Goal: Task Accomplishment & Management: Complete application form

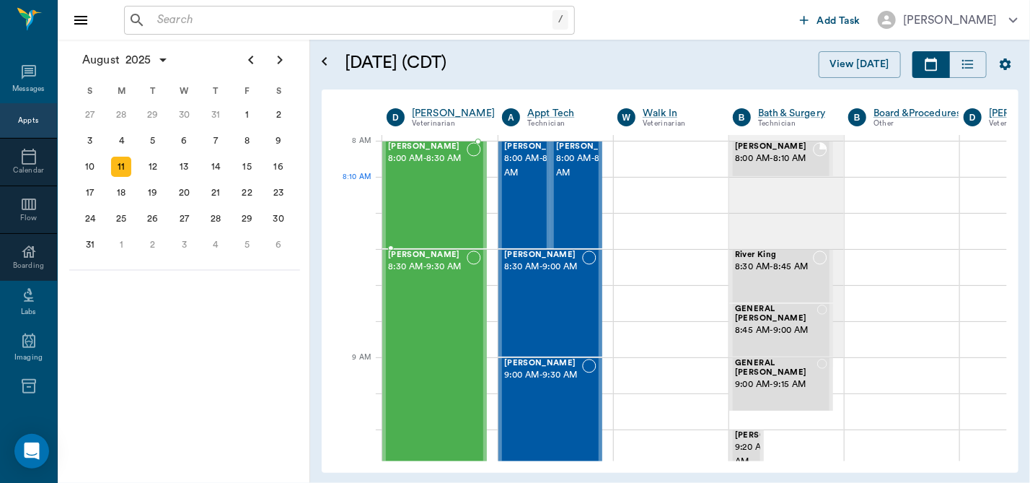
click at [426, 206] on div "[PERSON_NAME] 8:00 AM - 8:30 AM" at bounding box center [427, 194] width 79 height 105
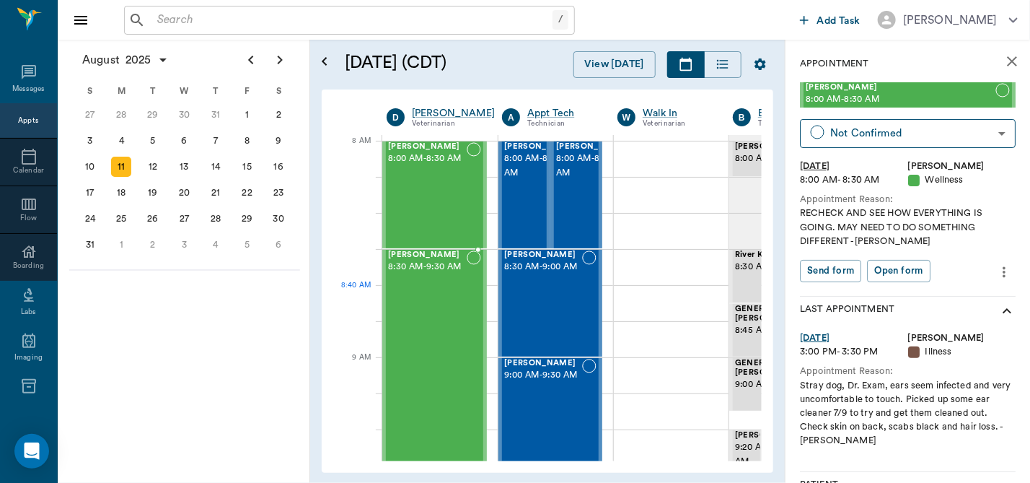
click at [416, 310] on div "[PERSON_NAME] 8:30 AM - 9:30 AM" at bounding box center [427, 357] width 79 height 214
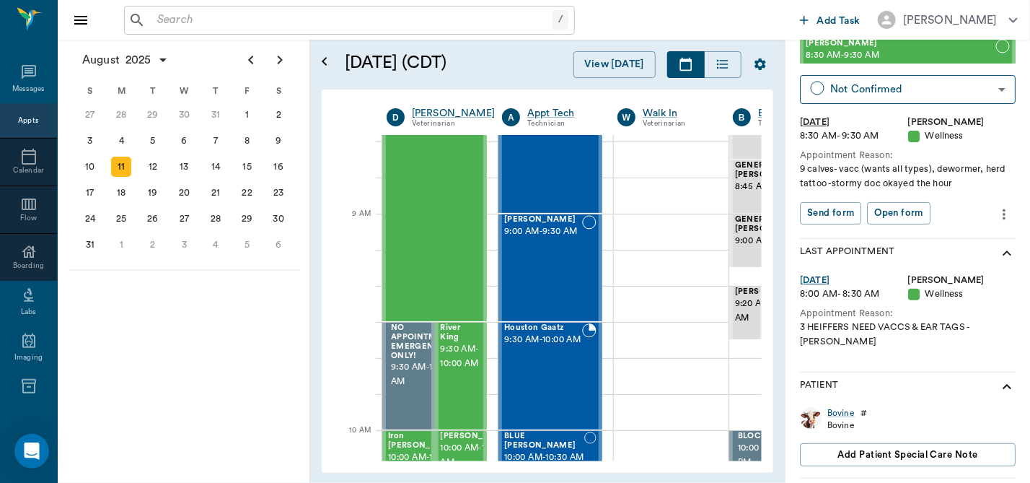
scroll to position [312, 0]
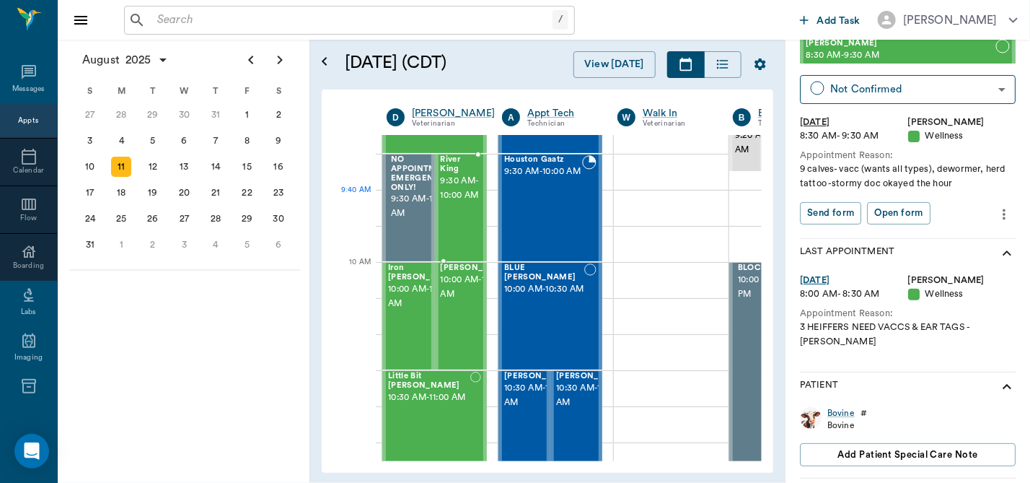
click at [452, 190] on span "9:30 AM - 10:00 AM" at bounding box center [460, 188] width 39 height 29
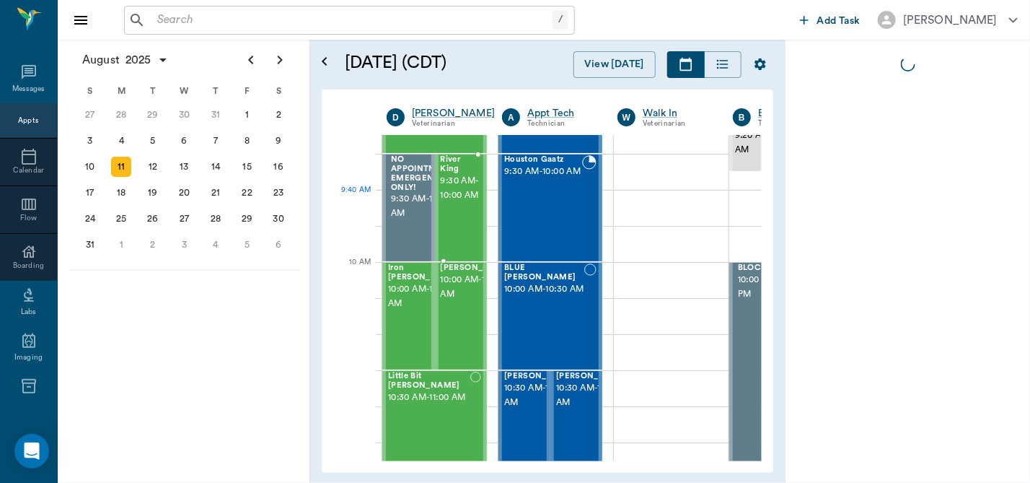
scroll to position [0, 0]
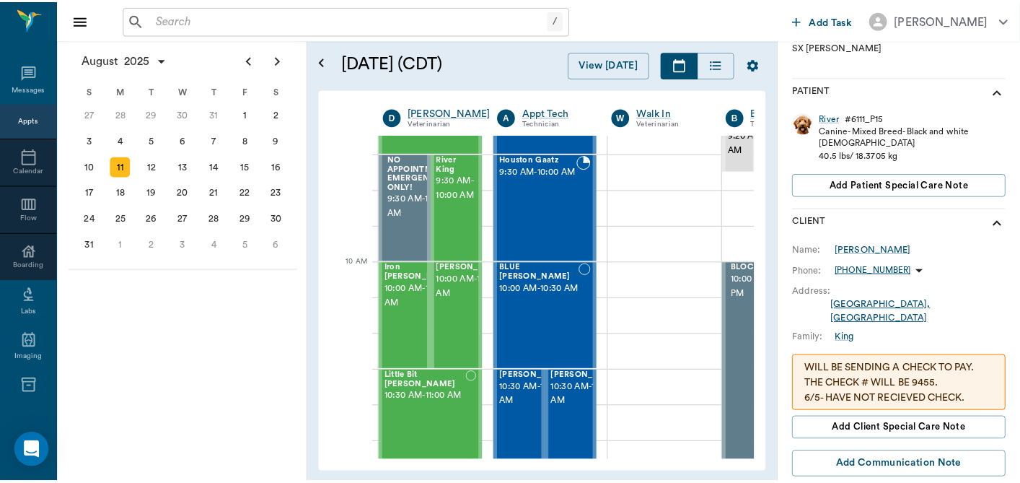
scroll to position [269, 0]
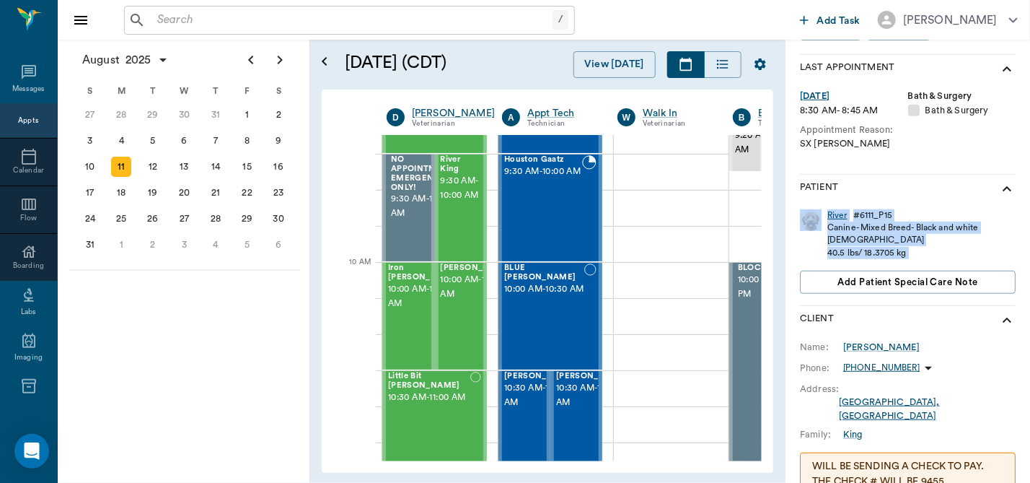
drag, startPoint x: 798, startPoint y: 247, endPoint x: 837, endPoint y: 265, distance: 42.9
click at [837, 265] on div "Appointment River King 9:30 AM - 10:00 AM Not Confirmed NOT_CONFIRMED ​ [DATE] …" at bounding box center [908, 266] width 245 height 990
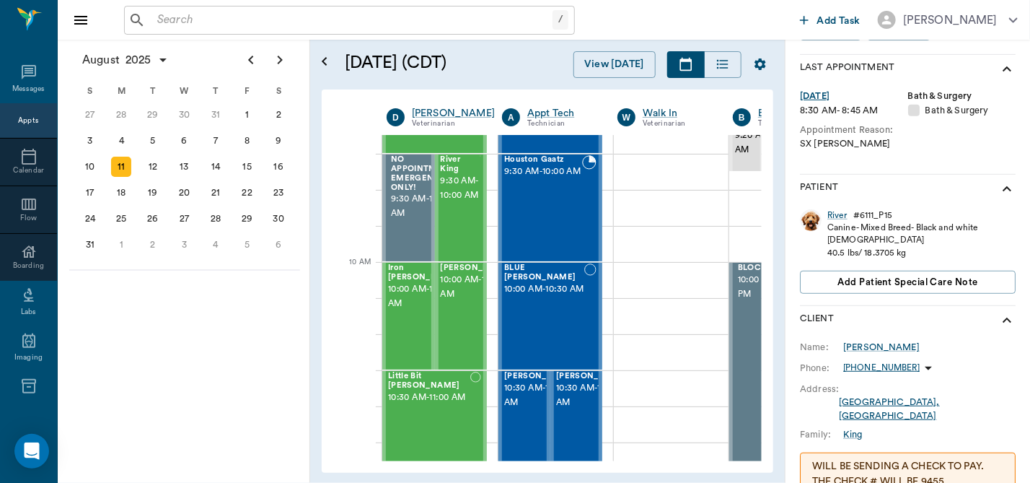
click at [848, 185] on div "Patient" at bounding box center [908, 189] width 216 height 29
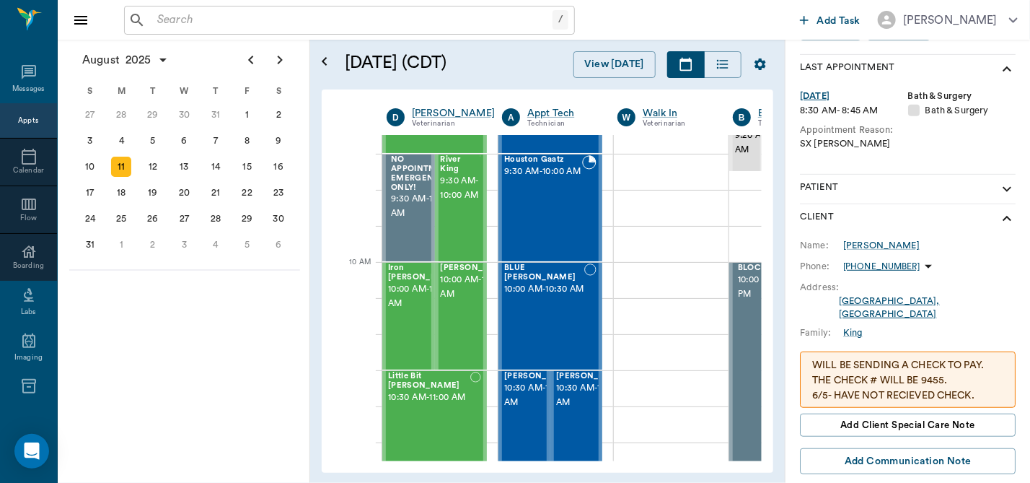
click at [874, 146] on div "SX [PERSON_NAME]" at bounding box center [908, 144] width 216 height 14
click at [874, 152] on div "[DATE] 8:30 AM - 8:45 AM Bath & Surgery Bath & Surgery Appointment Reason: SX R…" at bounding box center [908, 131] width 216 height 84
click at [998, 192] on icon "show more" at bounding box center [1006, 188] width 17 height 17
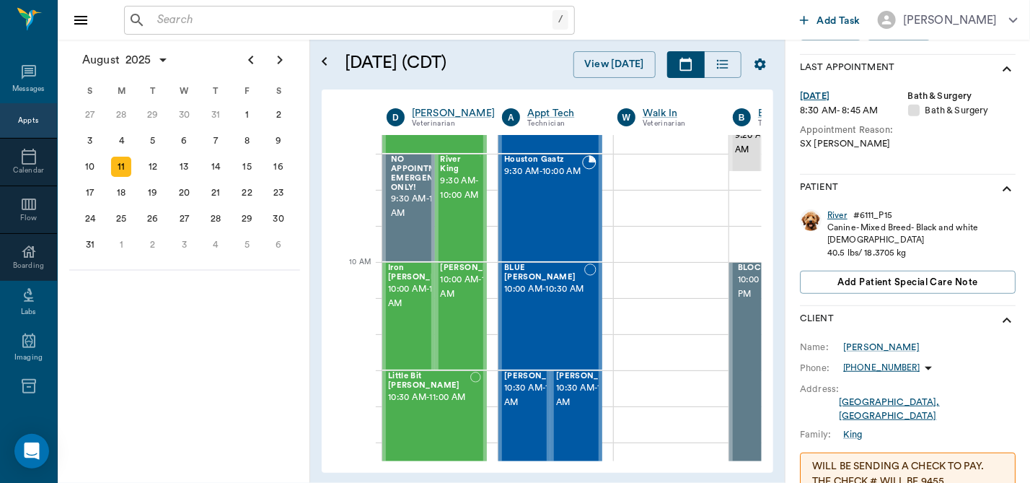
click at [833, 213] on div "River" at bounding box center [837, 215] width 20 height 12
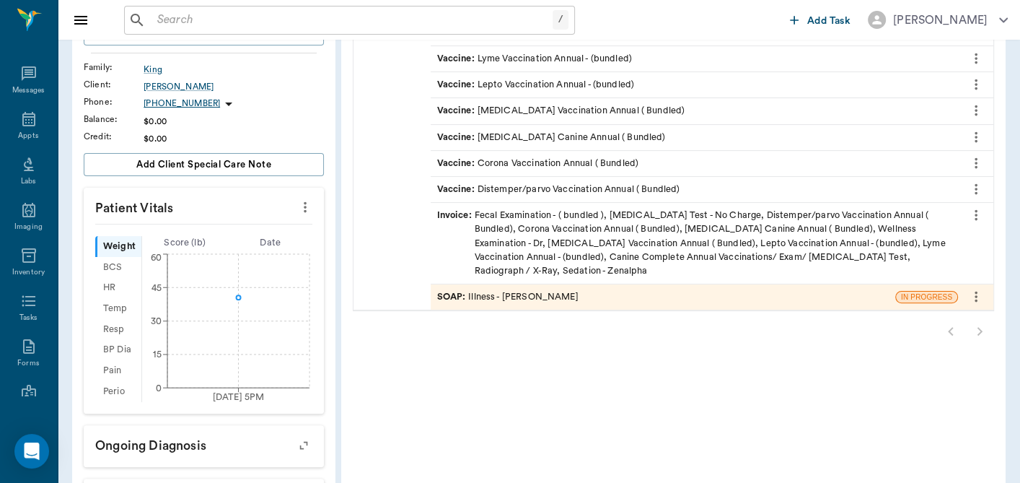
scroll to position [201, 0]
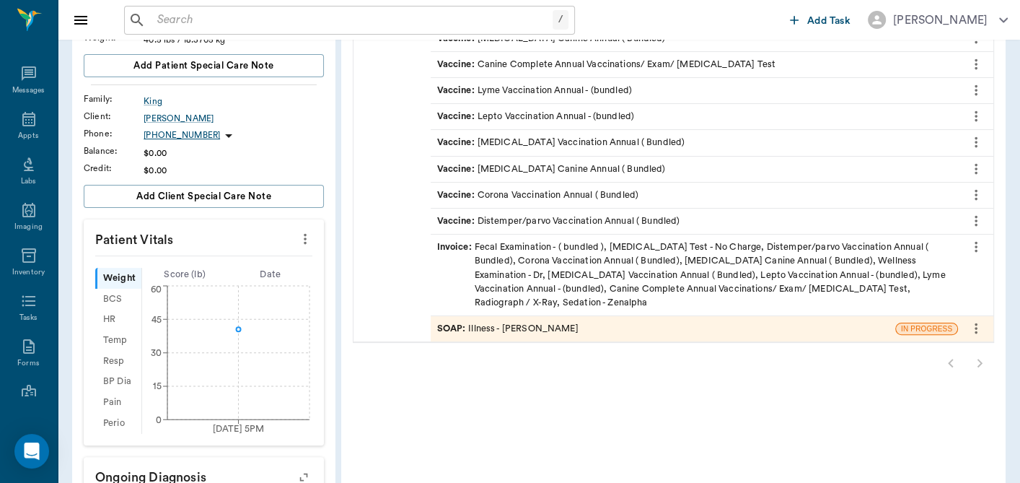
click at [513, 322] on div "SOAP : Illness - [PERSON_NAME]" at bounding box center [506, 329] width 141 height 14
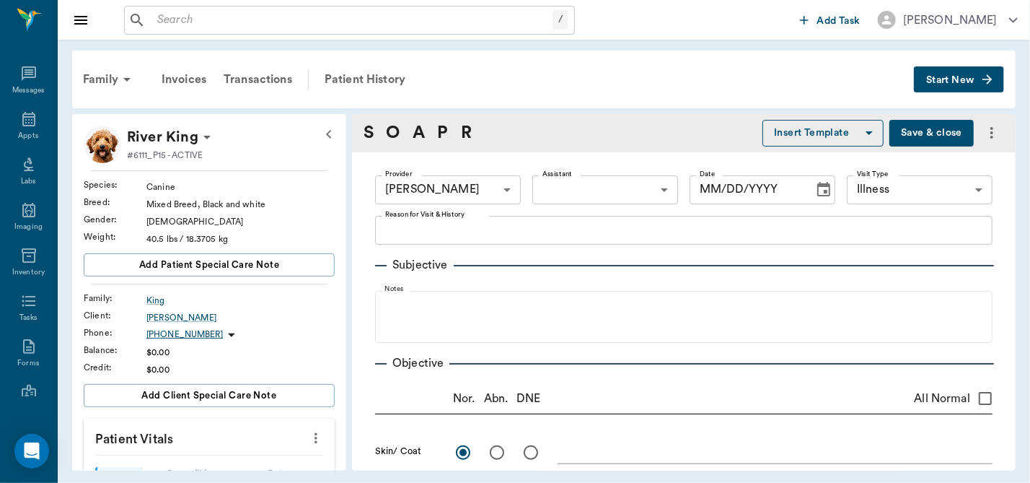
type input "670e8b52b987dc0b25a864ee"
type input "65d2be4f46e3a538d89b8c15"
radio input "true"
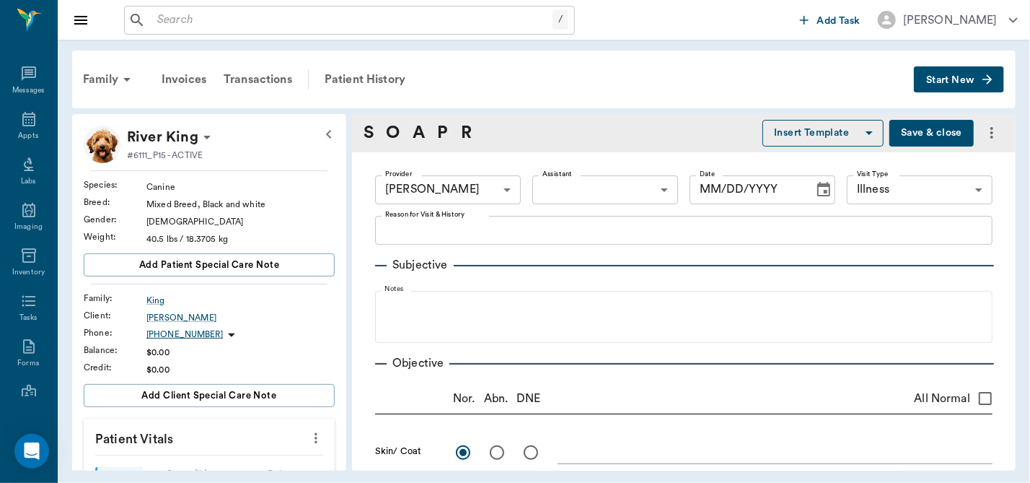
radio input "true"
type textarea "minimal [MEDICAL_DATA]"
radio input "true"
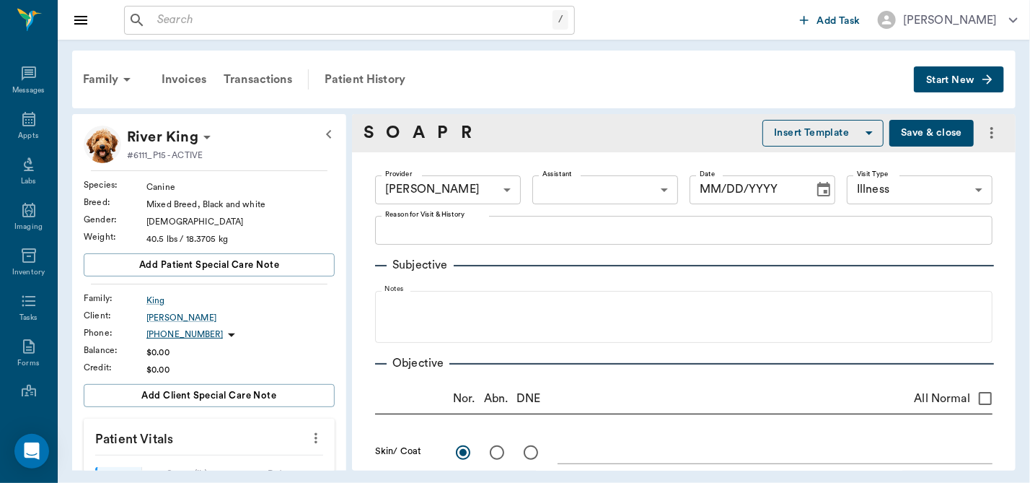
radio input "true"
type textarea "no visible spay [MEDICAL_DATA]"
radio input "true"
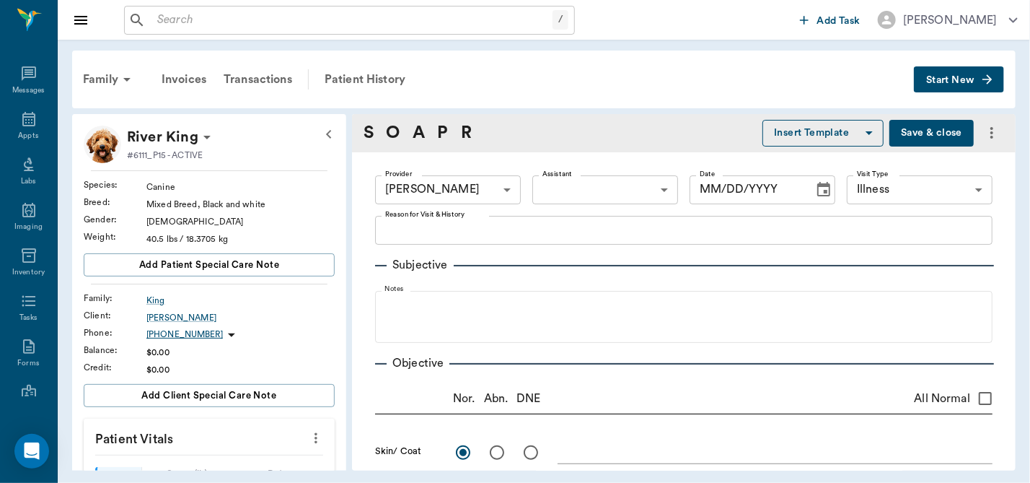
type textarea "left rear has swelling distal thigh; sedated with 1.4 mL zenalpha IM left paral…"
radio input "true"
type input "[DATE]"
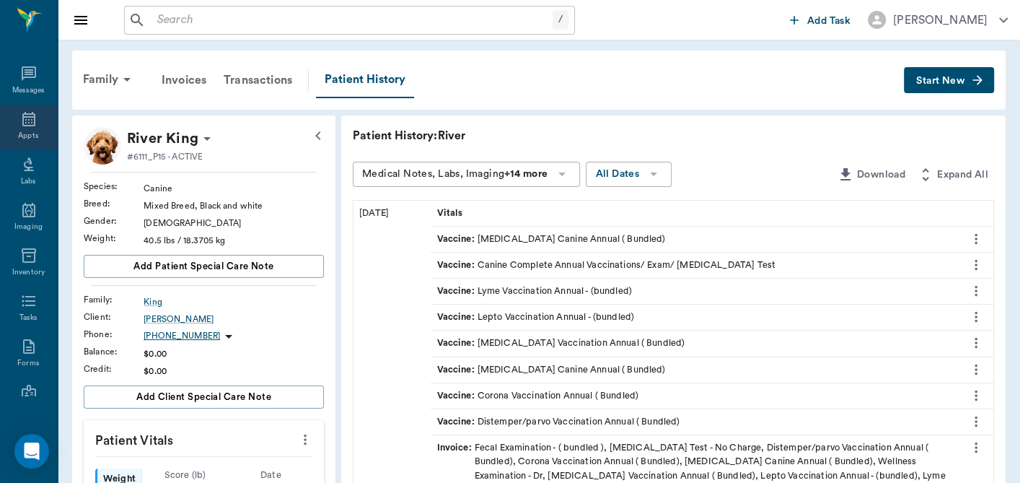
click at [22, 126] on icon at bounding box center [28, 119] width 13 height 14
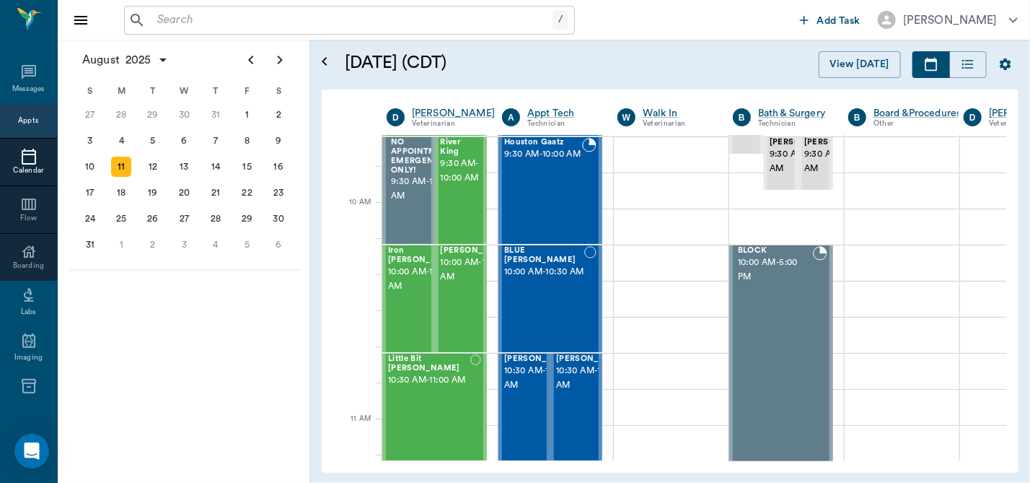
scroll to position [400, 0]
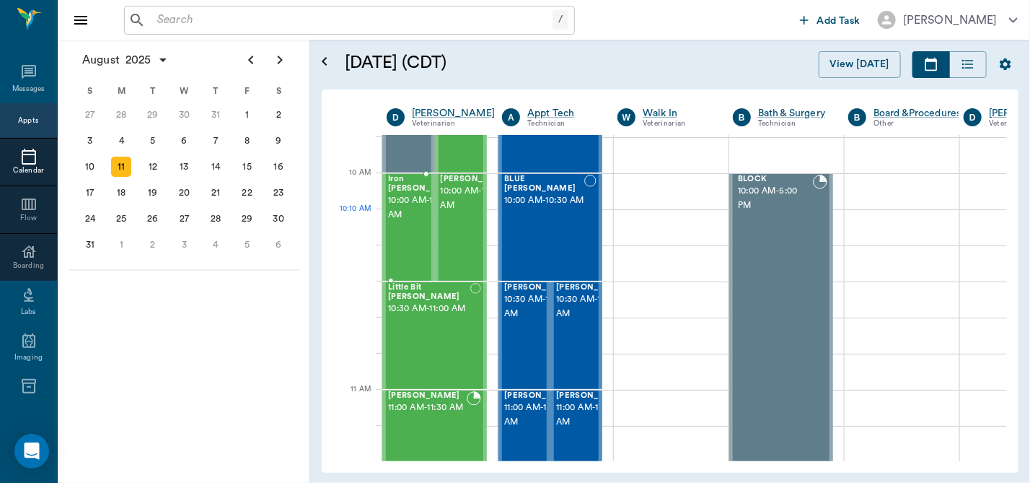
click at [400, 222] on span "10:00 AM - 10:30 AM" at bounding box center [424, 207] width 72 height 29
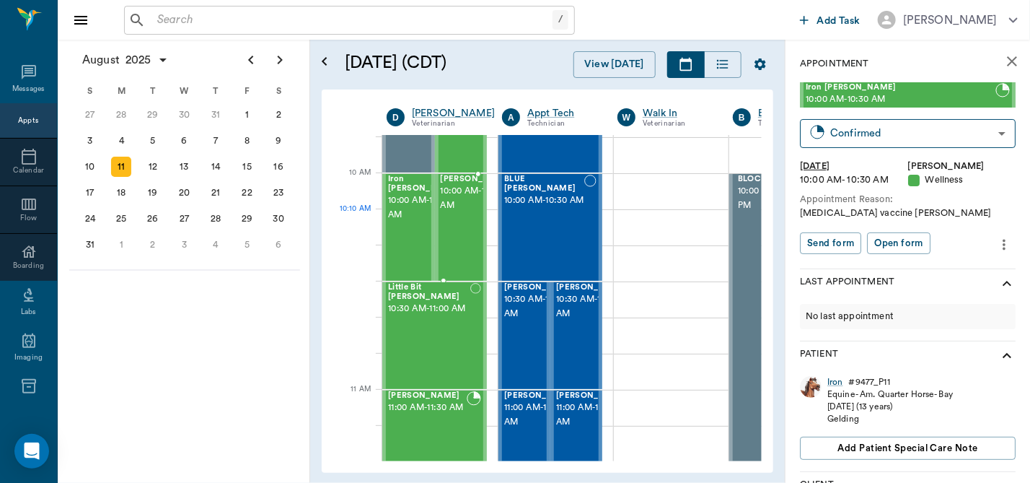
click at [452, 213] on span "10:00 AM - 10:30 AM" at bounding box center [477, 198] width 72 height 29
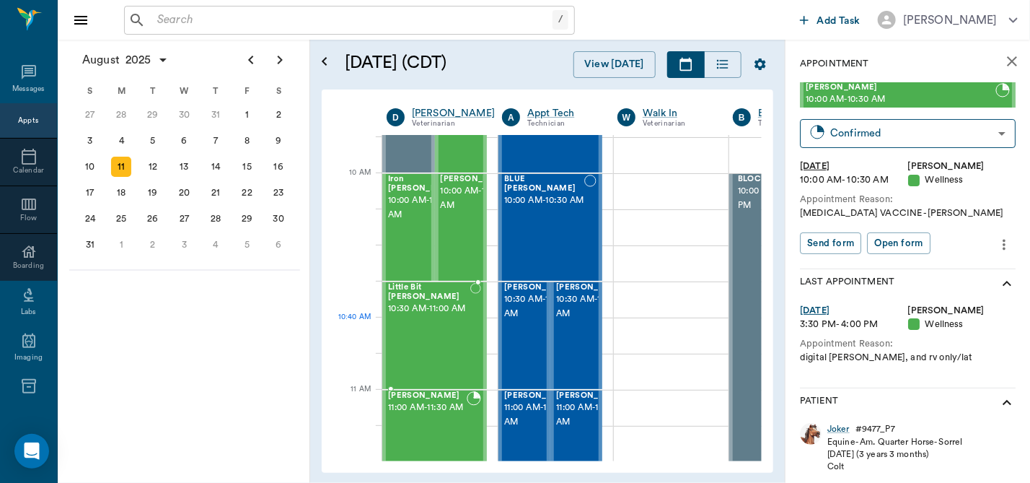
click at [419, 339] on div "Little Bit [PERSON_NAME] 10:30 AM - 11:00 AM" at bounding box center [429, 335] width 82 height 105
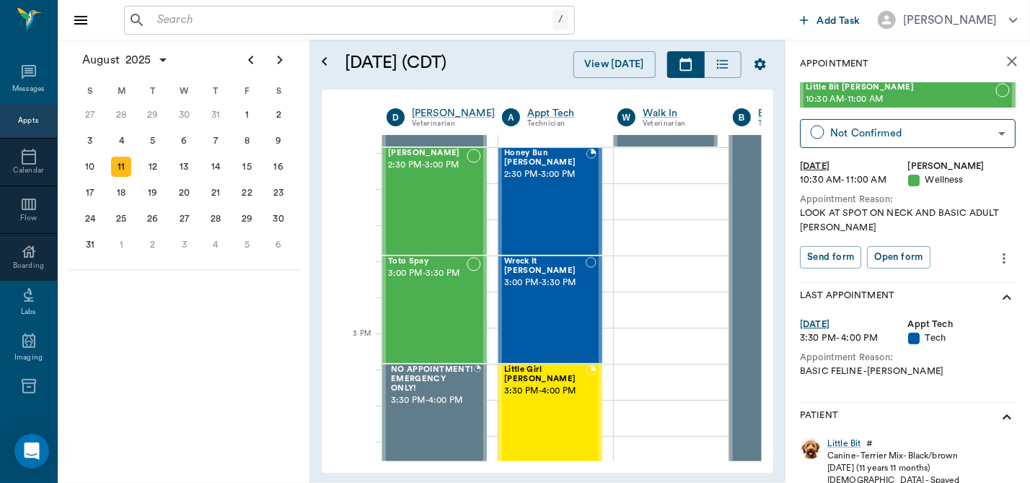
scroll to position [1304, 0]
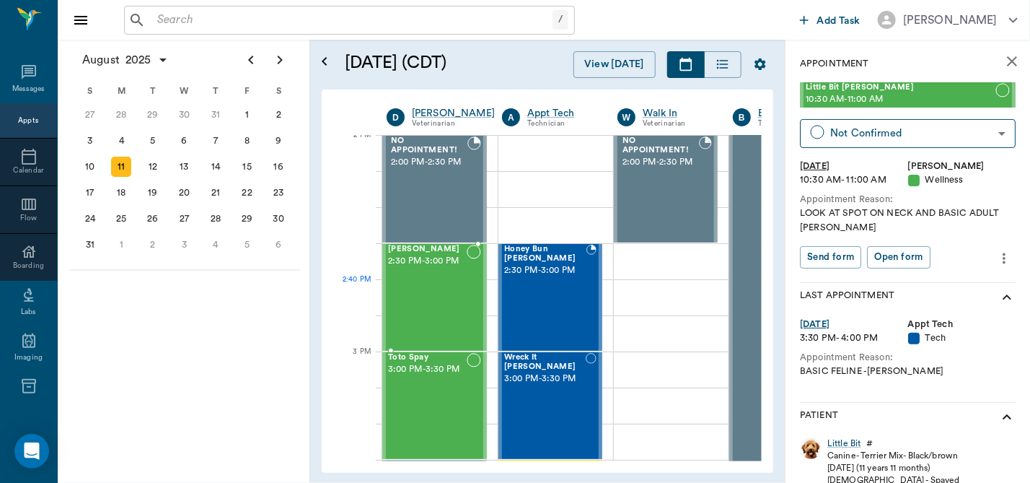
click at [433, 280] on div "Petunia [PERSON_NAME] 2:30 PM - 3:00 PM" at bounding box center [427, 297] width 79 height 105
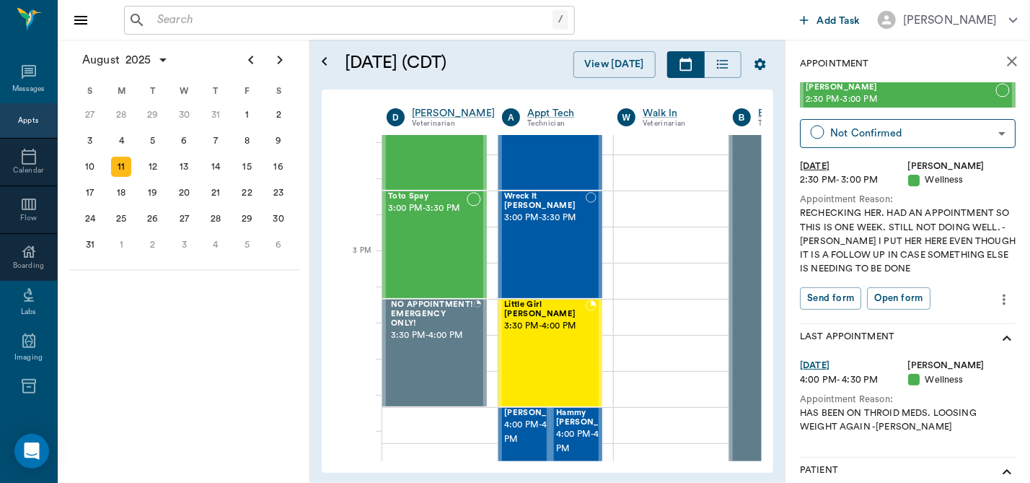
scroll to position [1394, 0]
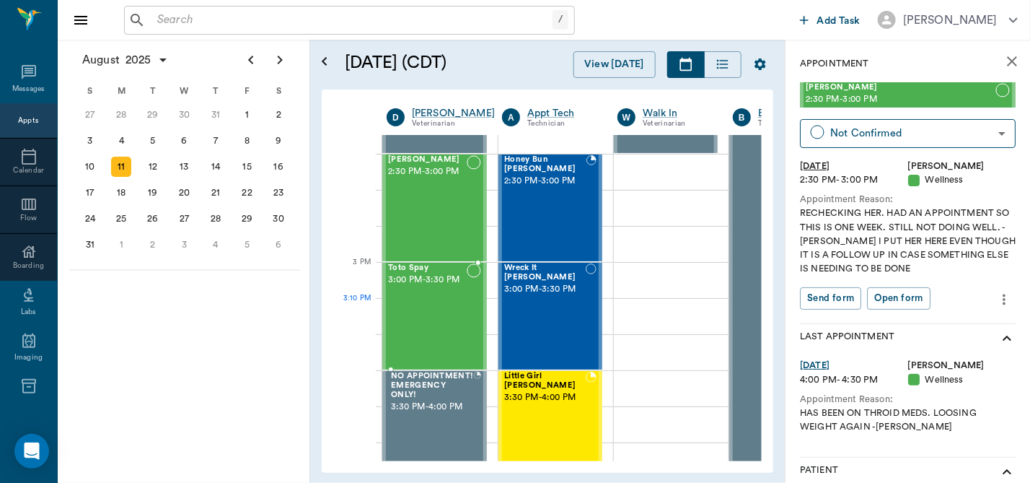
click at [416, 299] on div "Toto Spay 3:00 PM - 3:30 PM" at bounding box center [427, 315] width 79 height 105
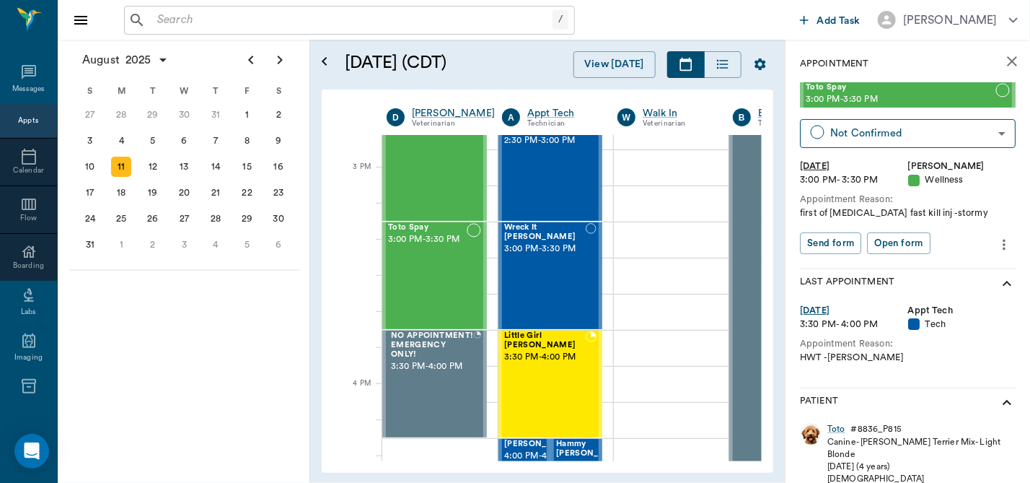
scroll to position [1489, 0]
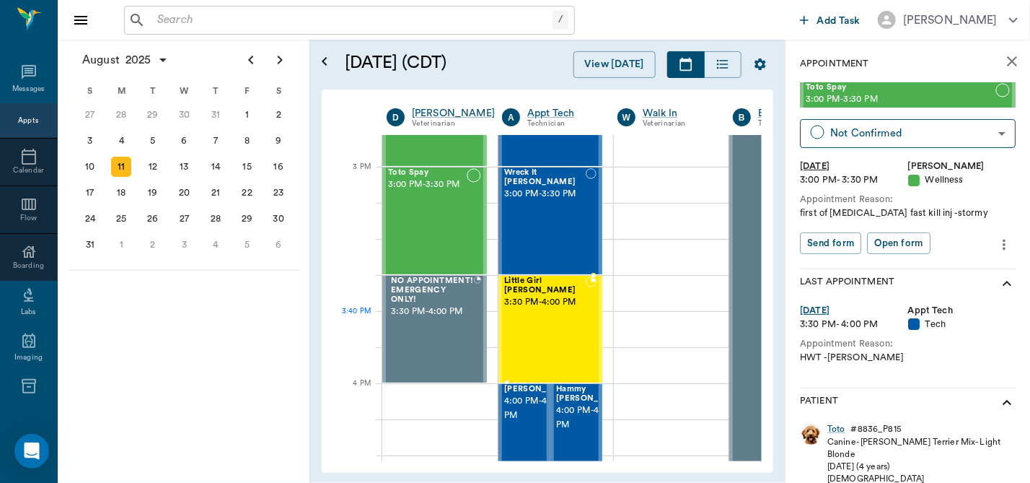
click at [572, 329] on div "Little Girl [PERSON_NAME] 3:30 PM - 4:00 PM" at bounding box center [545, 328] width 82 height 105
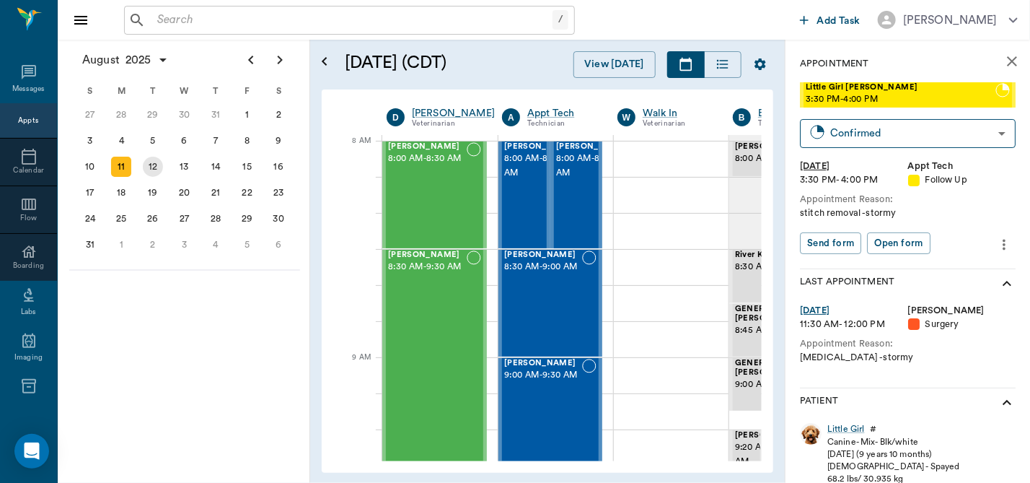
click at [152, 162] on div "12" at bounding box center [153, 167] width 20 height 20
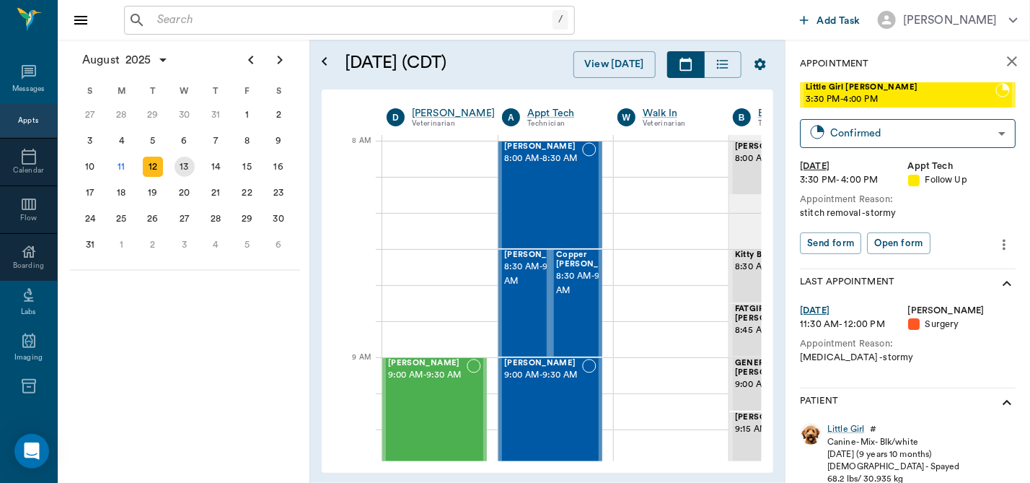
click at [180, 166] on div "13" at bounding box center [185, 167] width 20 height 20
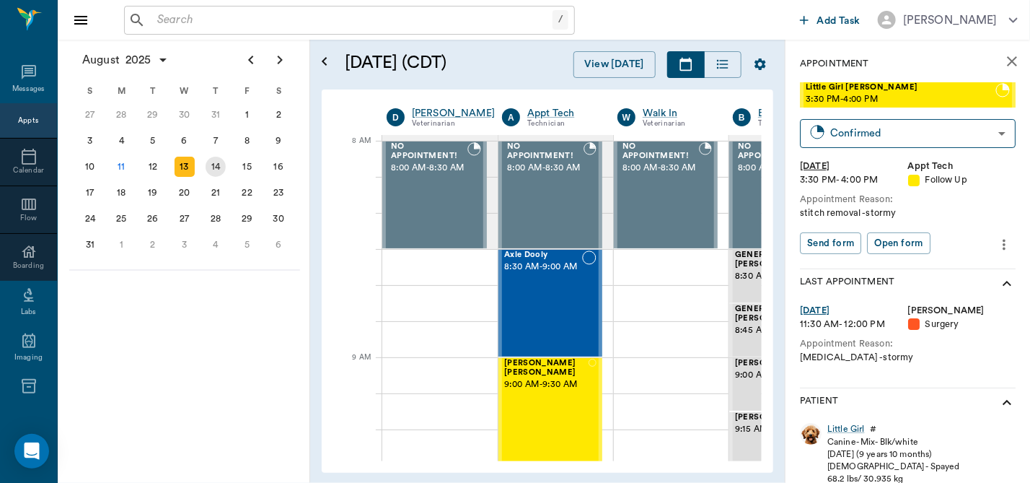
click at [213, 169] on div "14" at bounding box center [216, 167] width 20 height 20
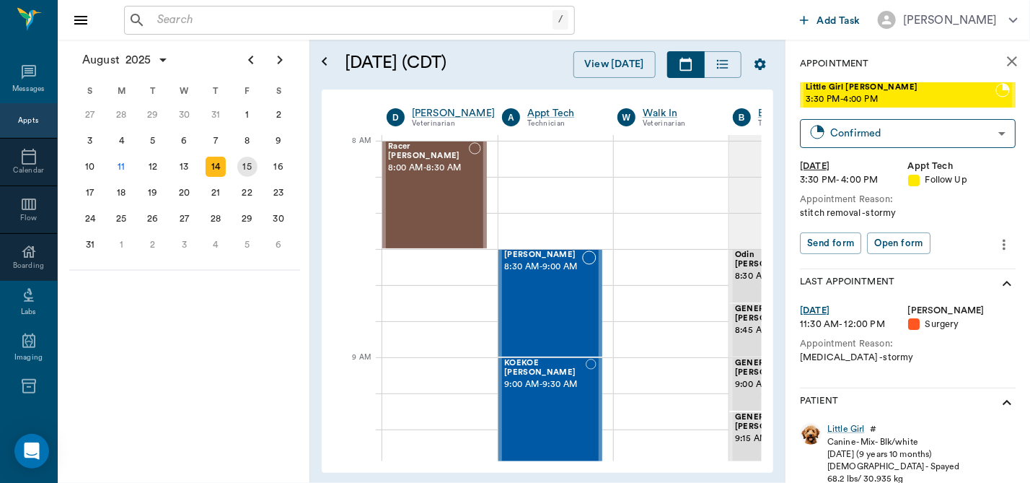
click at [246, 164] on div "15" at bounding box center [247, 167] width 20 height 20
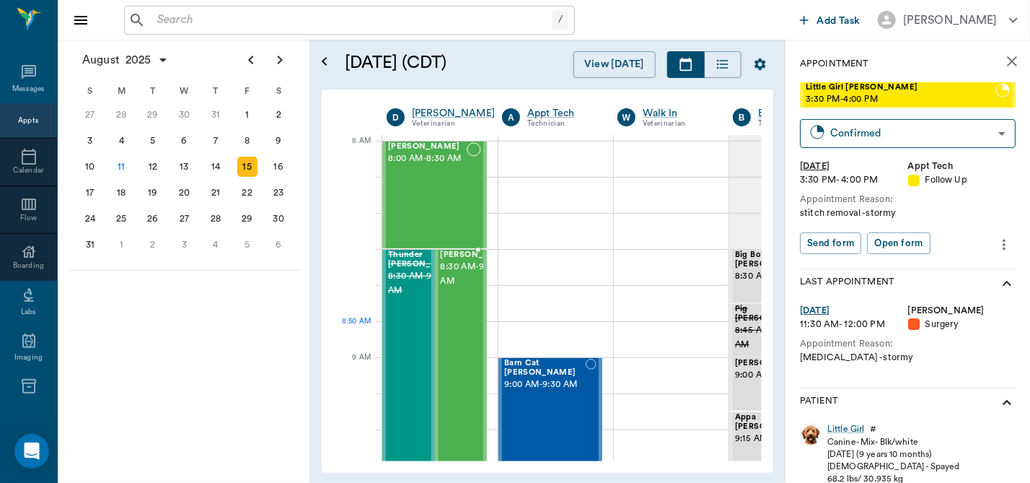
click at [457, 289] on span "8:30 AM - 9:30 AM" at bounding box center [477, 274] width 72 height 29
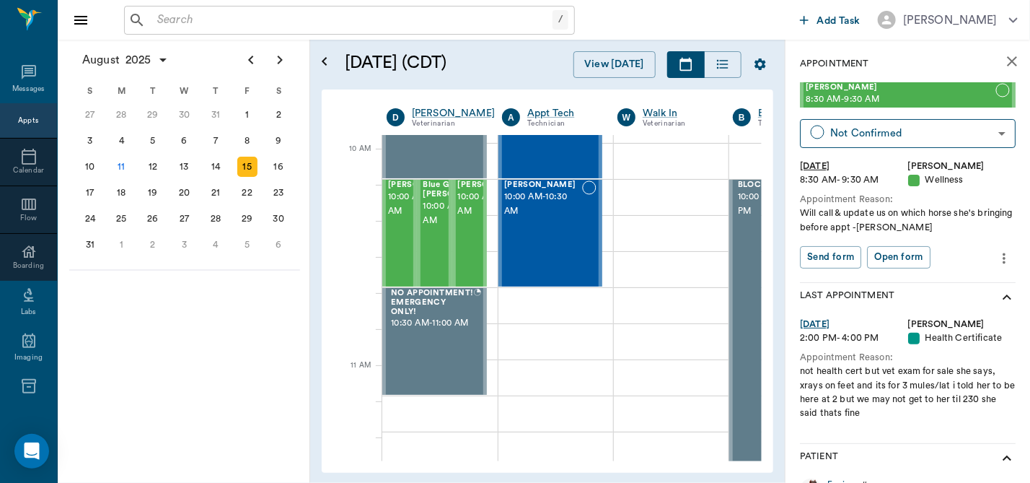
scroll to position [424, 0]
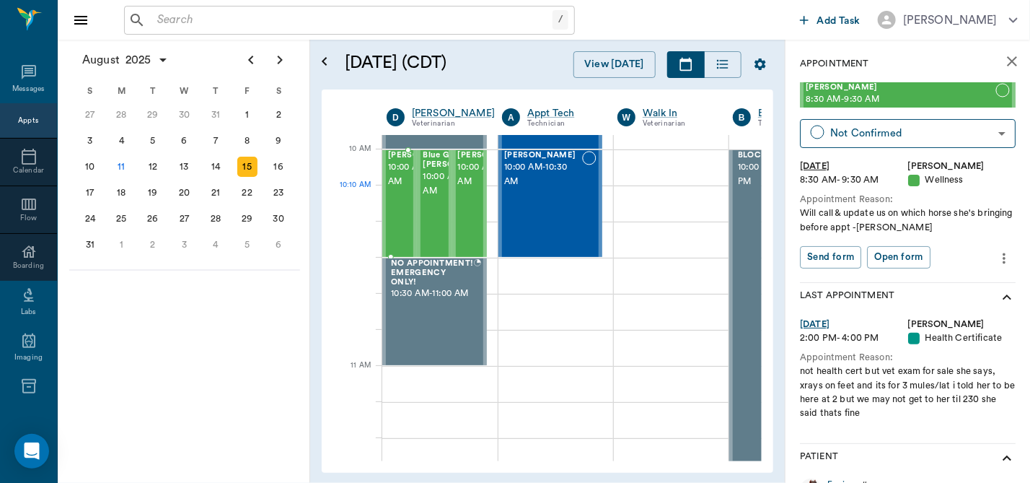
click at [392, 189] on span "10:00 AM - 10:30 AM" at bounding box center [424, 174] width 72 height 29
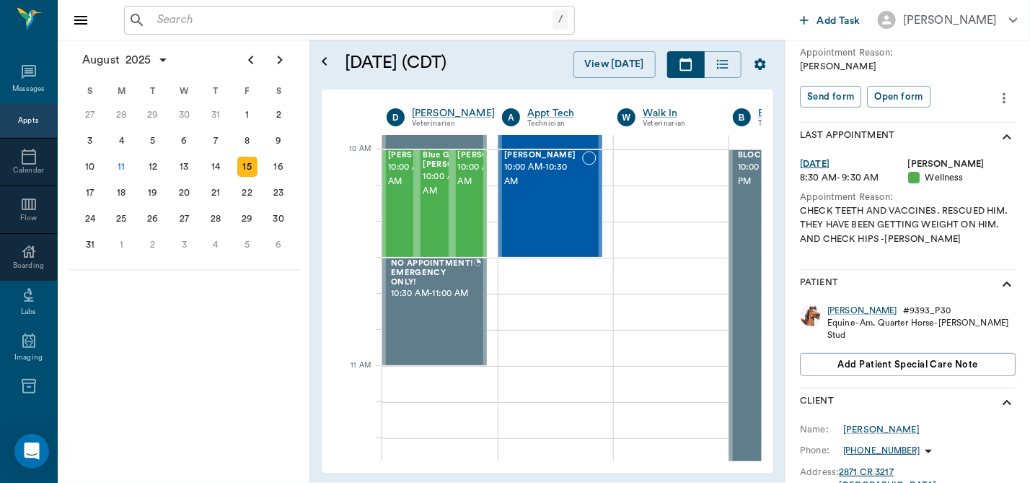
scroll to position [145, 0]
click at [244, 185] on div "22" at bounding box center [247, 193] width 20 height 20
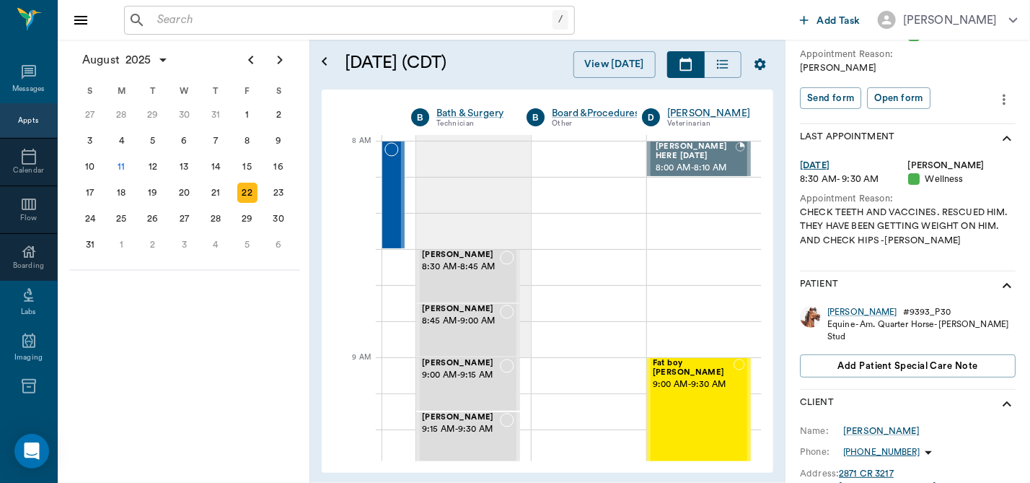
scroll to position [0, 322]
click at [683, 403] on div "Fat boy [PERSON_NAME] 9:00 AM - 9:30 AM" at bounding box center [693, 411] width 81 height 105
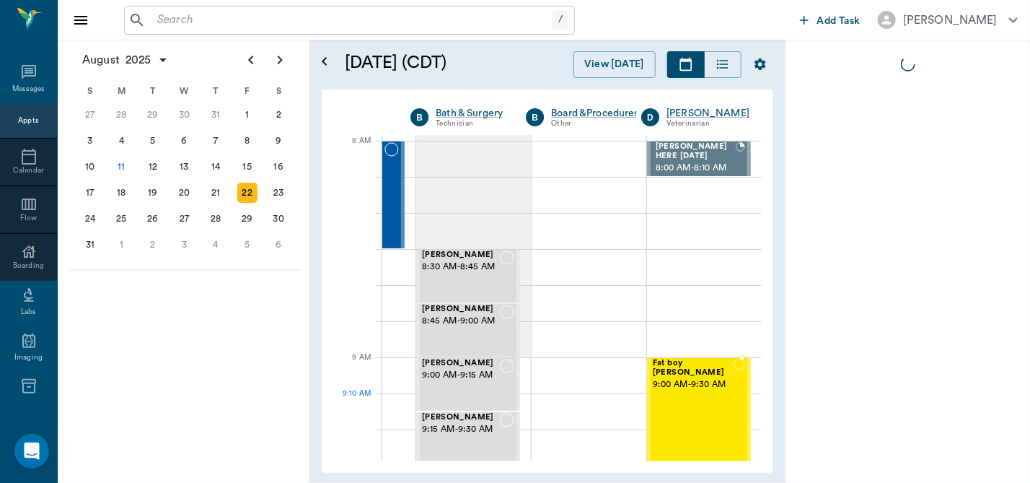
scroll to position [0, 0]
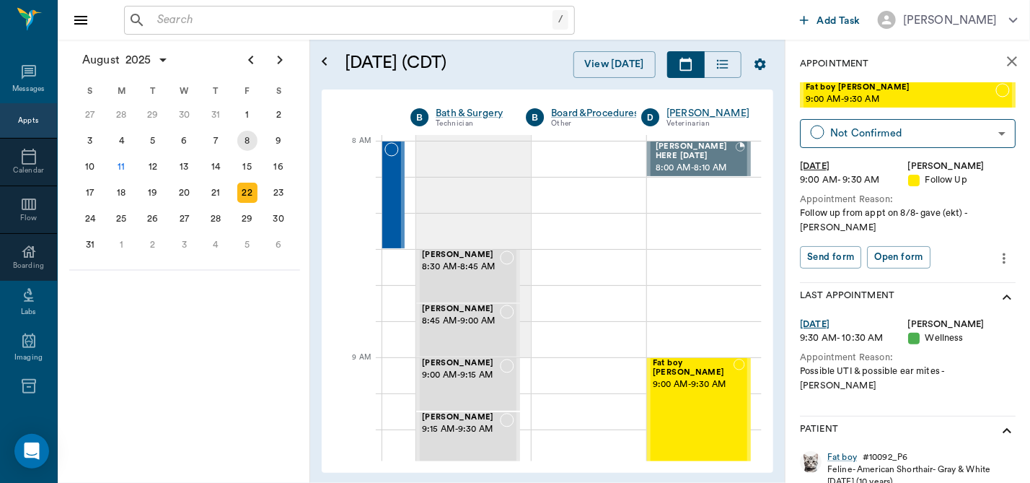
click at [248, 145] on div "8" at bounding box center [247, 141] width 20 height 20
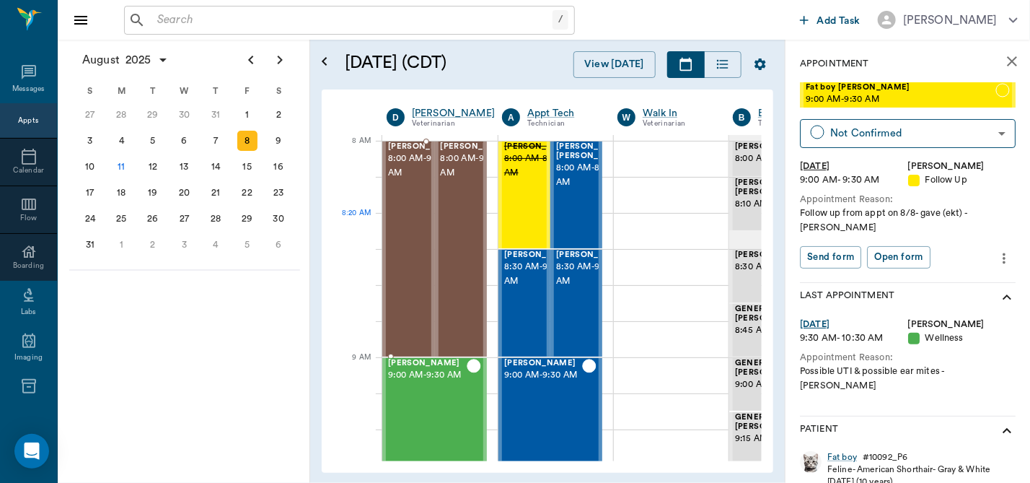
click at [400, 221] on div "[PERSON_NAME] 8:00 AM - 9:00 AM" at bounding box center [424, 249] width 72 height 214
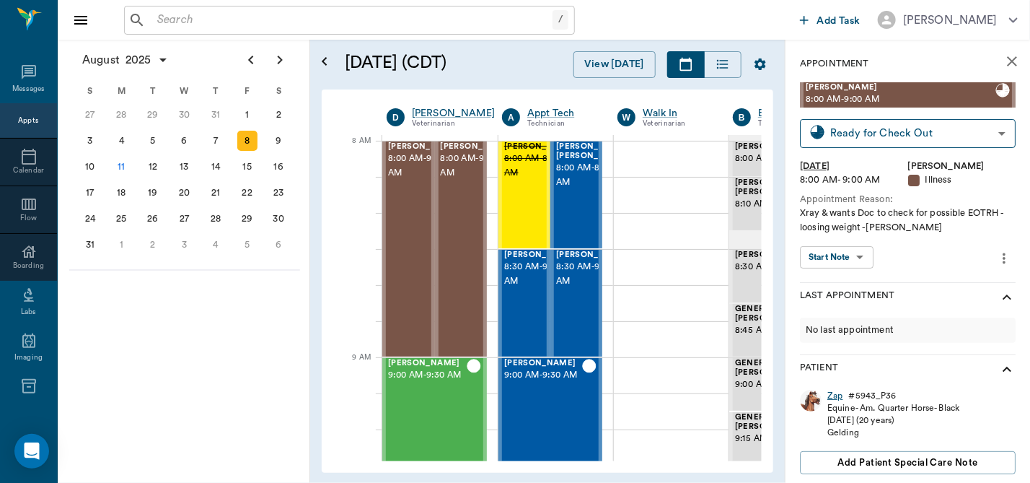
click at [831, 394] on div "Zap" at bounding box center [834, 396] width 15 height 12
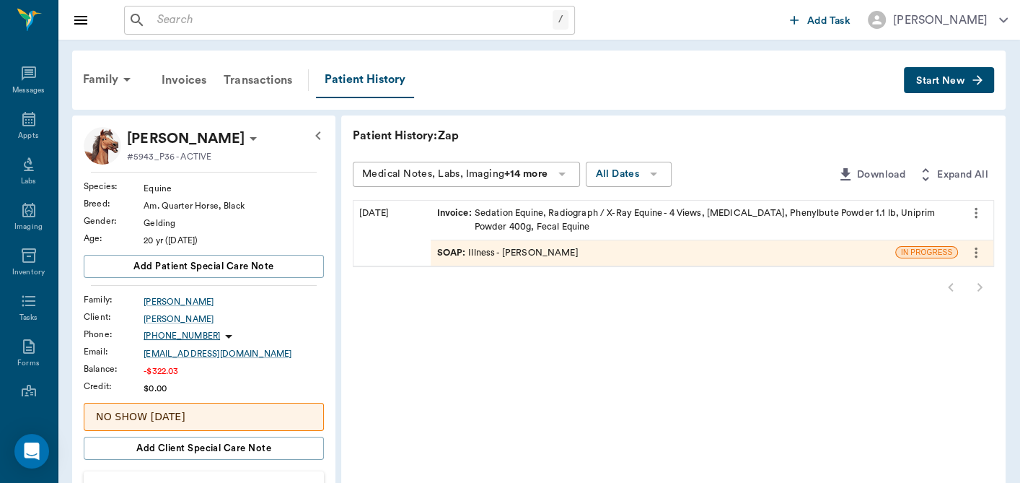
click at [518, 250] on div "SOAP : Illness - [PERSON_NAME]" at bounding box center [506, 253] width 141 height 14
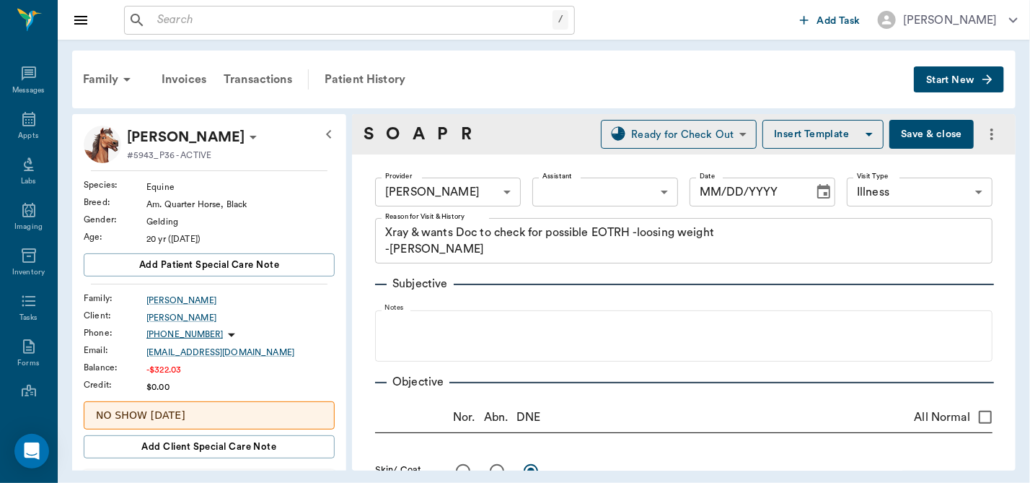
type input "63ec2f075fda476ae8351a4d"
type input "65d2be4f46e3a538d89b8c15"
type textarea "Xray & wants Doc to check for possible EOTRH -loosing weight -[PERSON_NAME]"
type input "[DATE]"
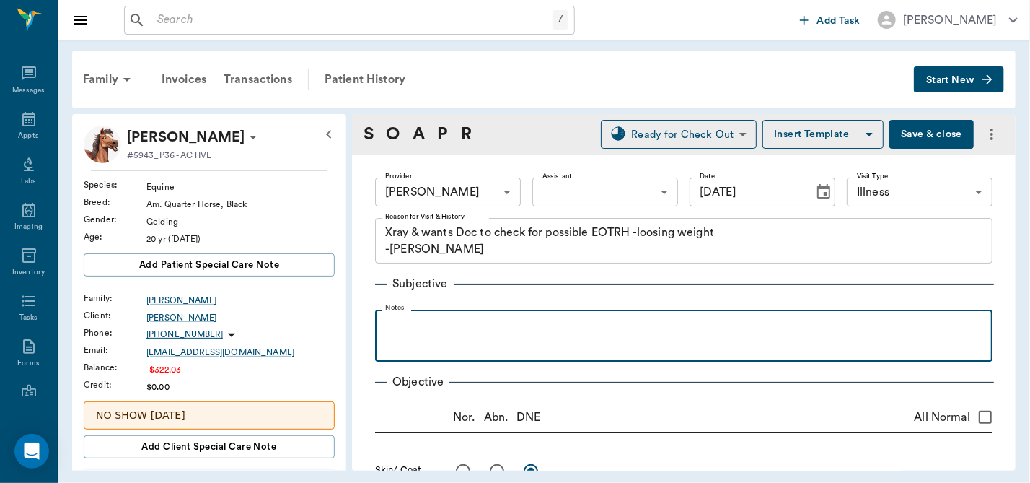
click at [481, 325] on p at bounding box center [683, 325] width 603 height 17
click at [396, 322] on p "BC/9" at bounding box center [683, 325] width 603 height 17
click at [461, 330] on p "BC 2/9" at bounding box center [683, 325] width 603 height 17
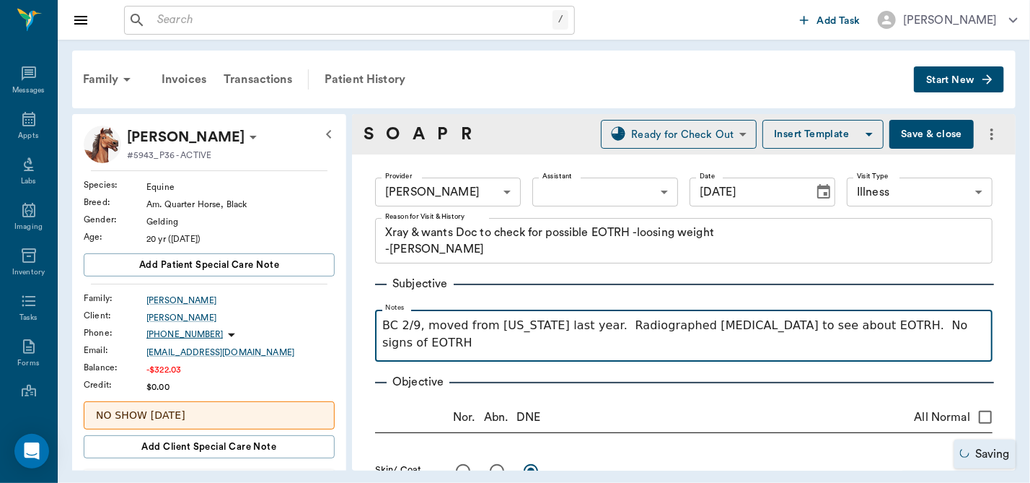
click at [582, 329] on p "BC 2/9, moved from [US_STATE] last year. Radiographed [MEDICAL_DATA] to see abo…" at bounding box center [683, 334] width 603 height 35
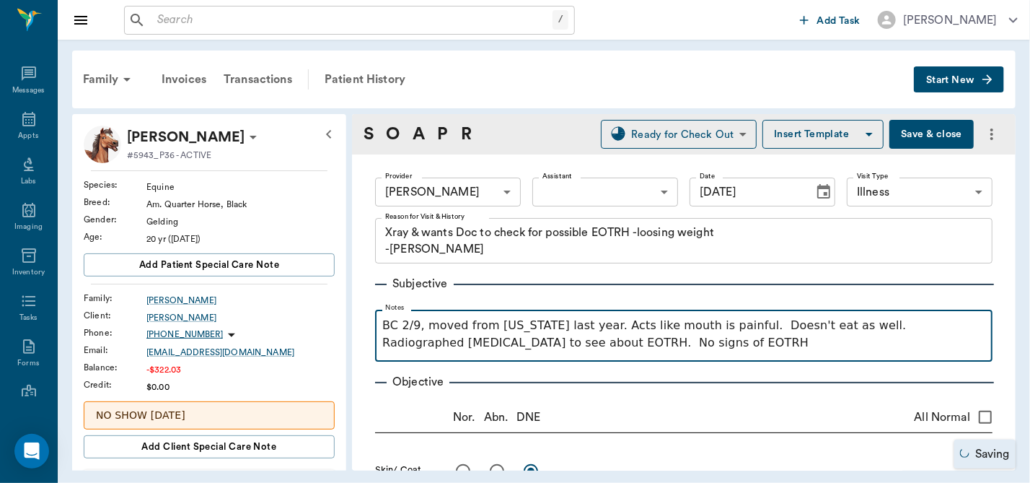
click at [596, 351] on p "BC 2/9, moved from [US_STATE] last year. Acts like mouth is painful. Doesn't ea…" at bounding box center [683, 334] width 603 height 35
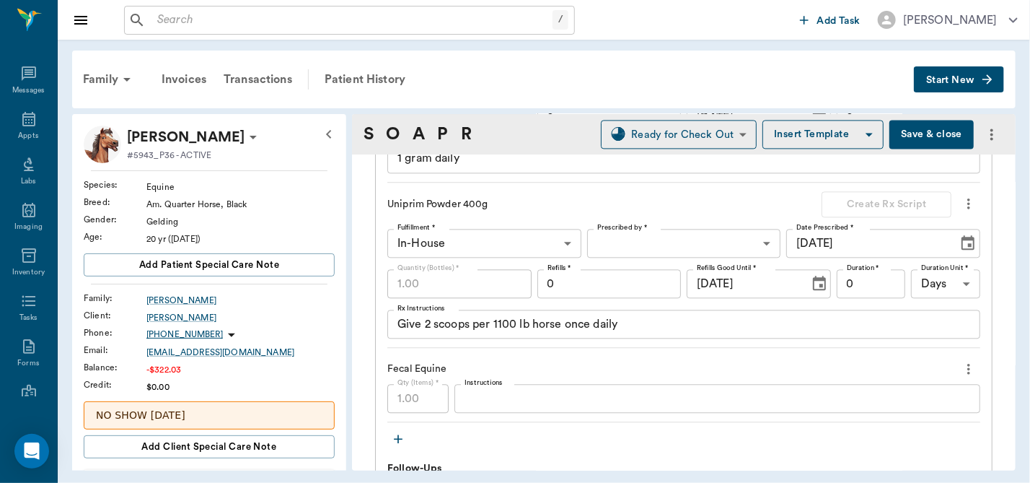
scroll to position [1560, 0]
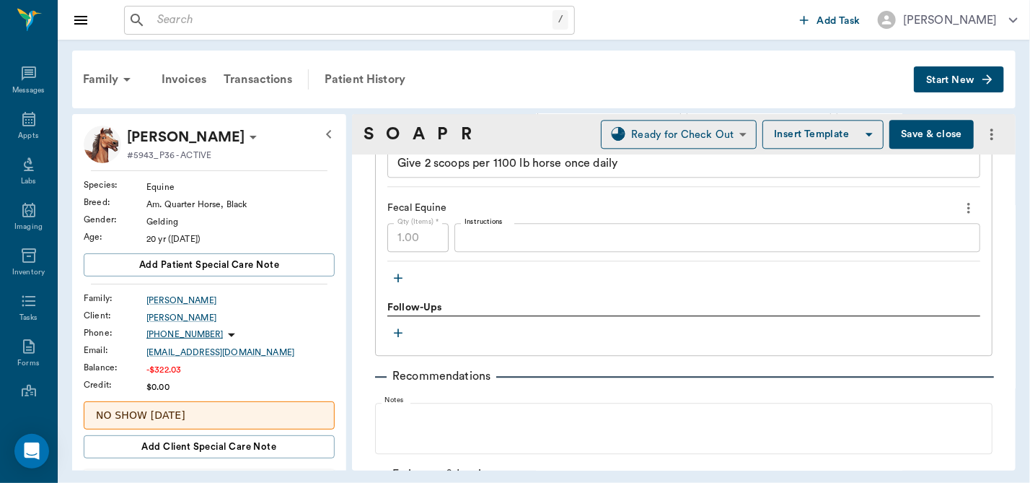
click at [502, 239] on textarea "Instructions" at bounding box center [718, 237] width 506 height 17
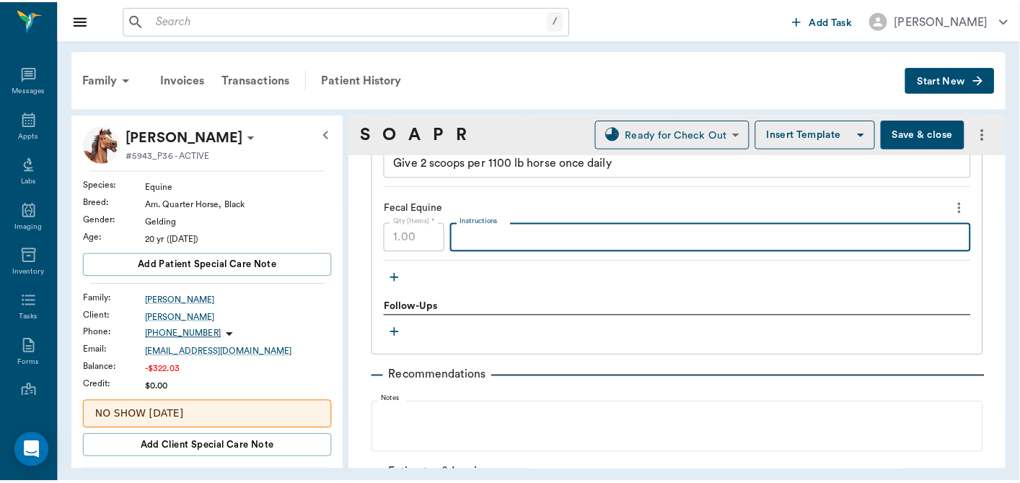
scroll to position [1559, 0]
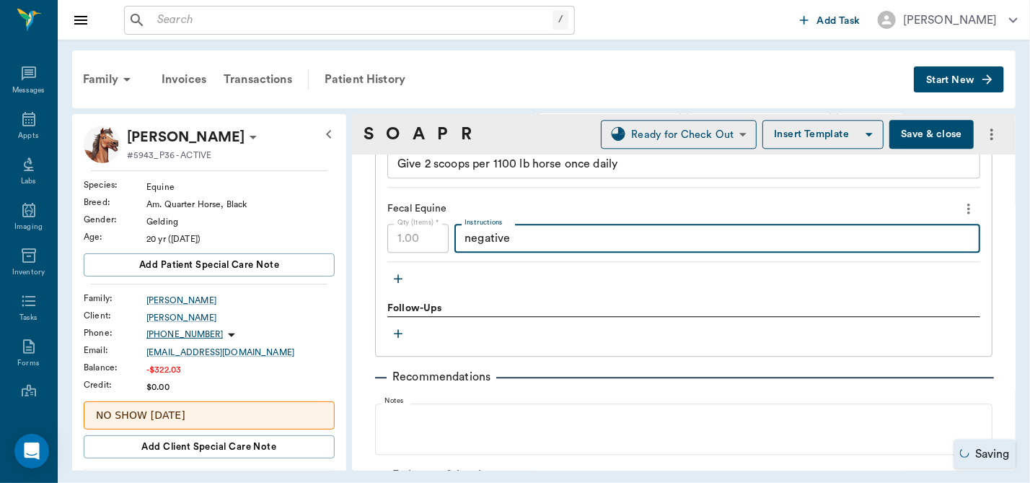
type textarea "negative"
click at [929, 132] on button "Save & close" at bounding box center [931, 134] width 84 height 29
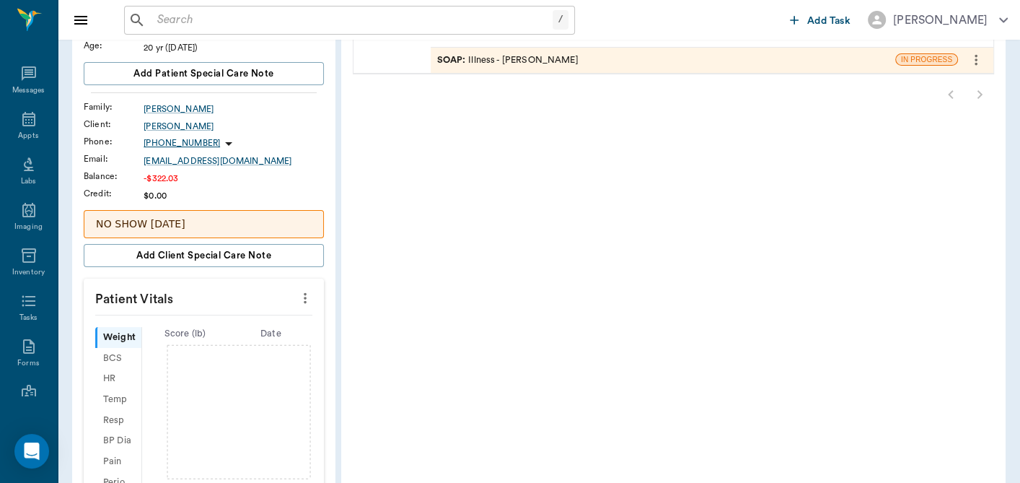
scroll to position [201, 0]
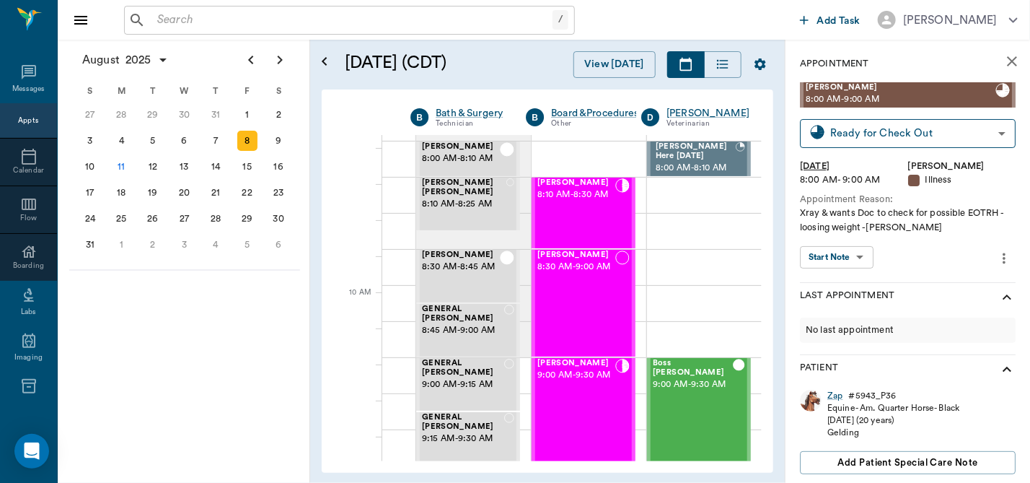
scroll to position [293, 322]
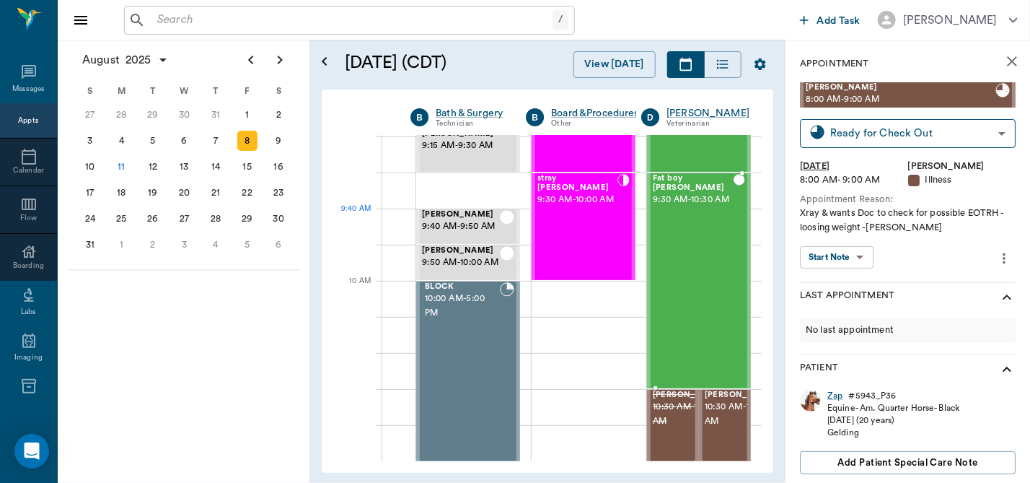
click at [682, 239] on div "Fat boy EGBERT 9:30 AM - 10:30 AM" at bounding box center [693, 281] width 81 height 214
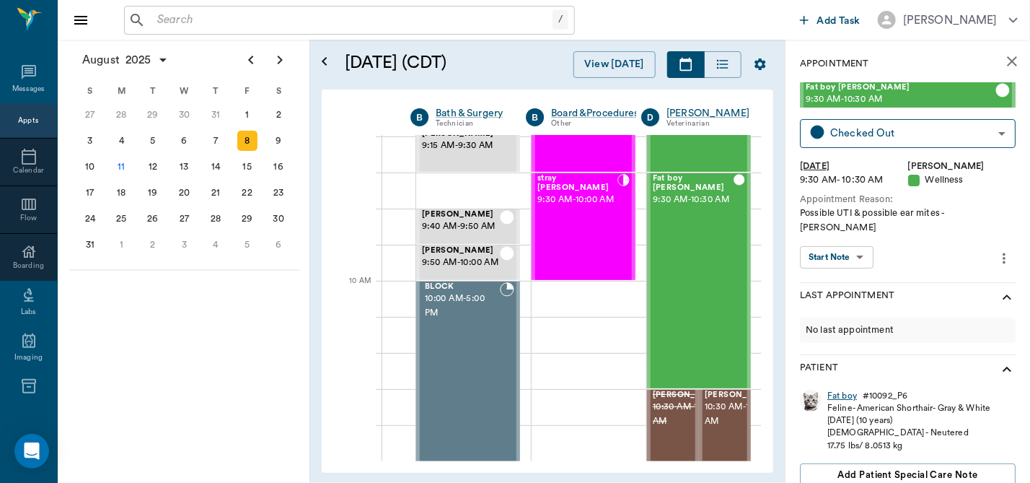
click at [841, 390] on div "Fat boy" at bounding box center [842, 396] width 30 height 12
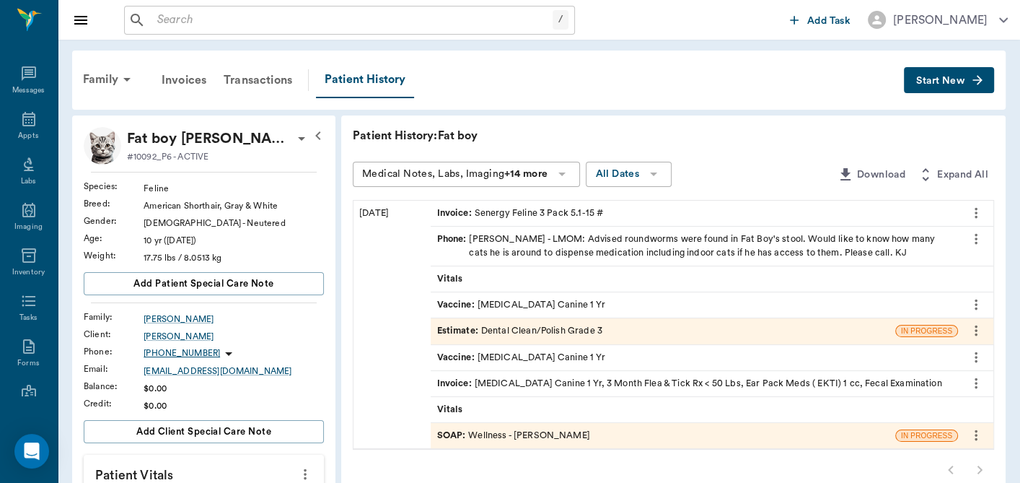
click at [482, 429] on div "SOAP : Wellness - Dr. Kindall Jones" at bounding box center [512, 436] width 153 height 14
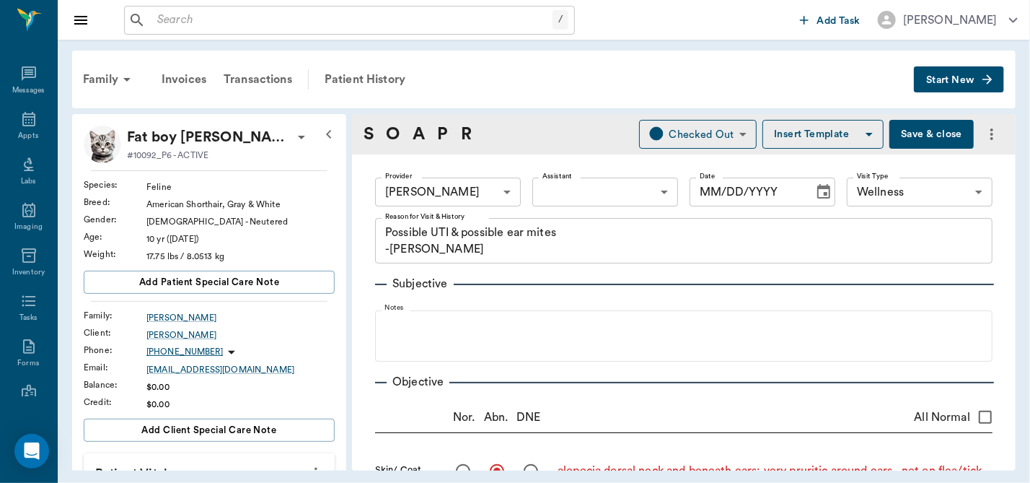
type input "670e8b52b987dc0b25a864ee"
type input "65d2be4f46e3a538d89b8c14"
type textarea "Possible UTI & possible ear mites -[PERSON_NAME]"
radio input "true"
type textarea "alopecia dorsal neck and beneath ears; very pruritic around ears. not on flea/t…"
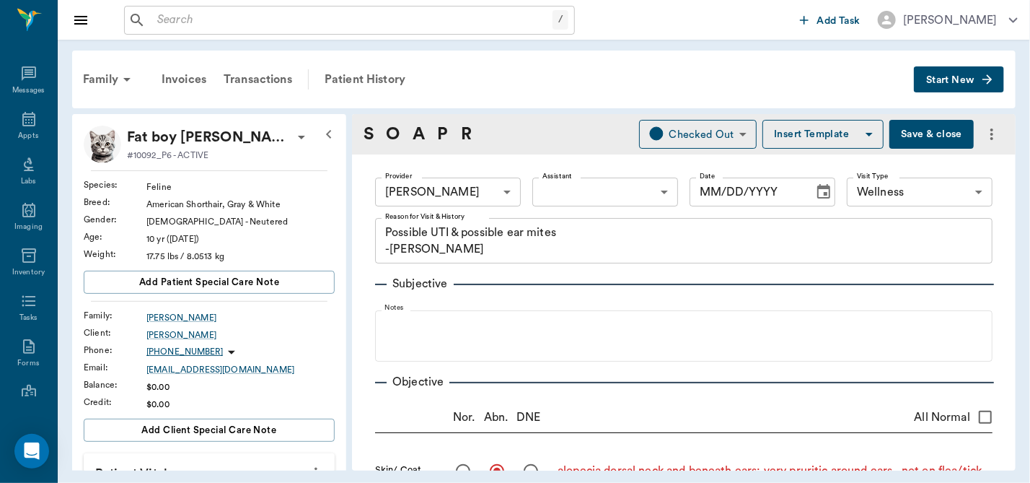
radio input "true"
type textarea "very pruritic; no mites seen; ear cytology 3+ cocci AU ; mite swab negative"
radio input "true"
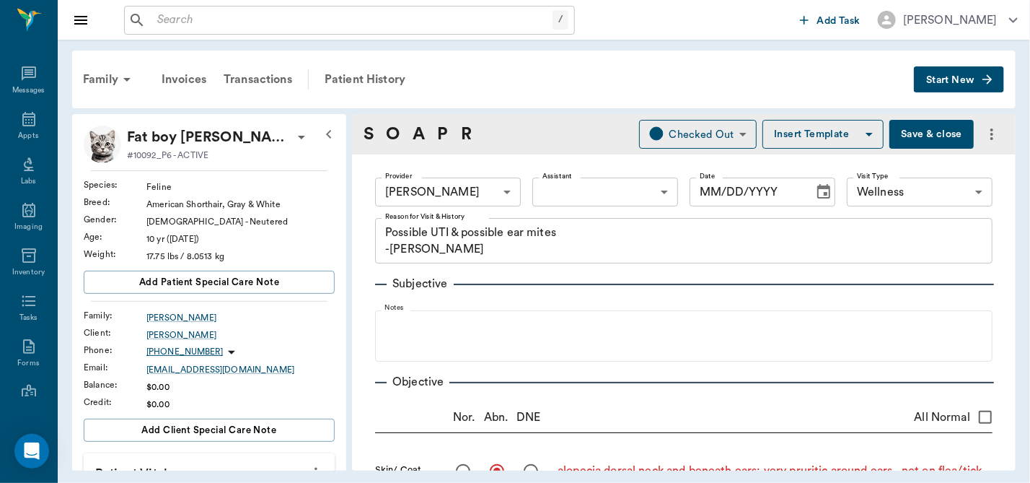
type textarea "fractured 104 and 204, tartar"
radio input "true"
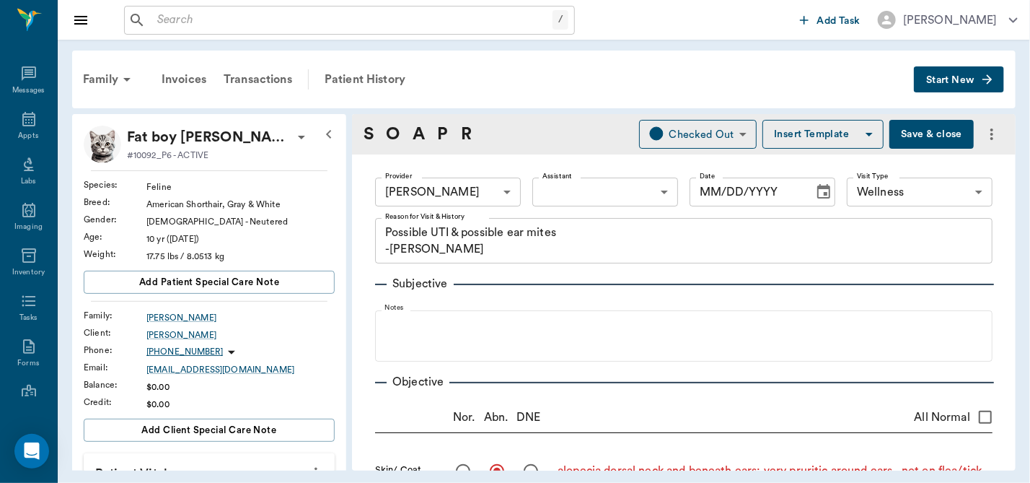
type textarea "fecal nps"
radio input "true"
type input "[DATE]"
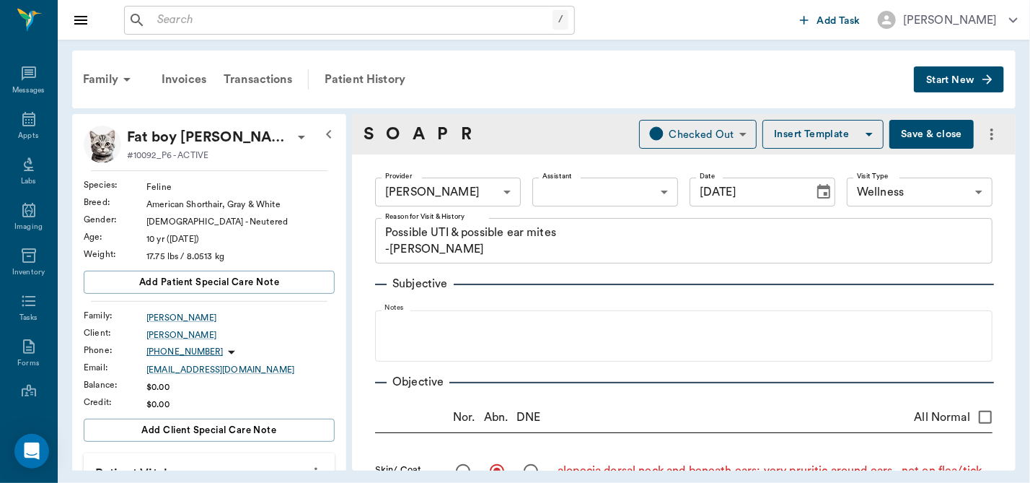
click at [906, 133] on button "Save & close" at bounding box center [931, 134] width 84 height 29
